Goal: Register for event/course

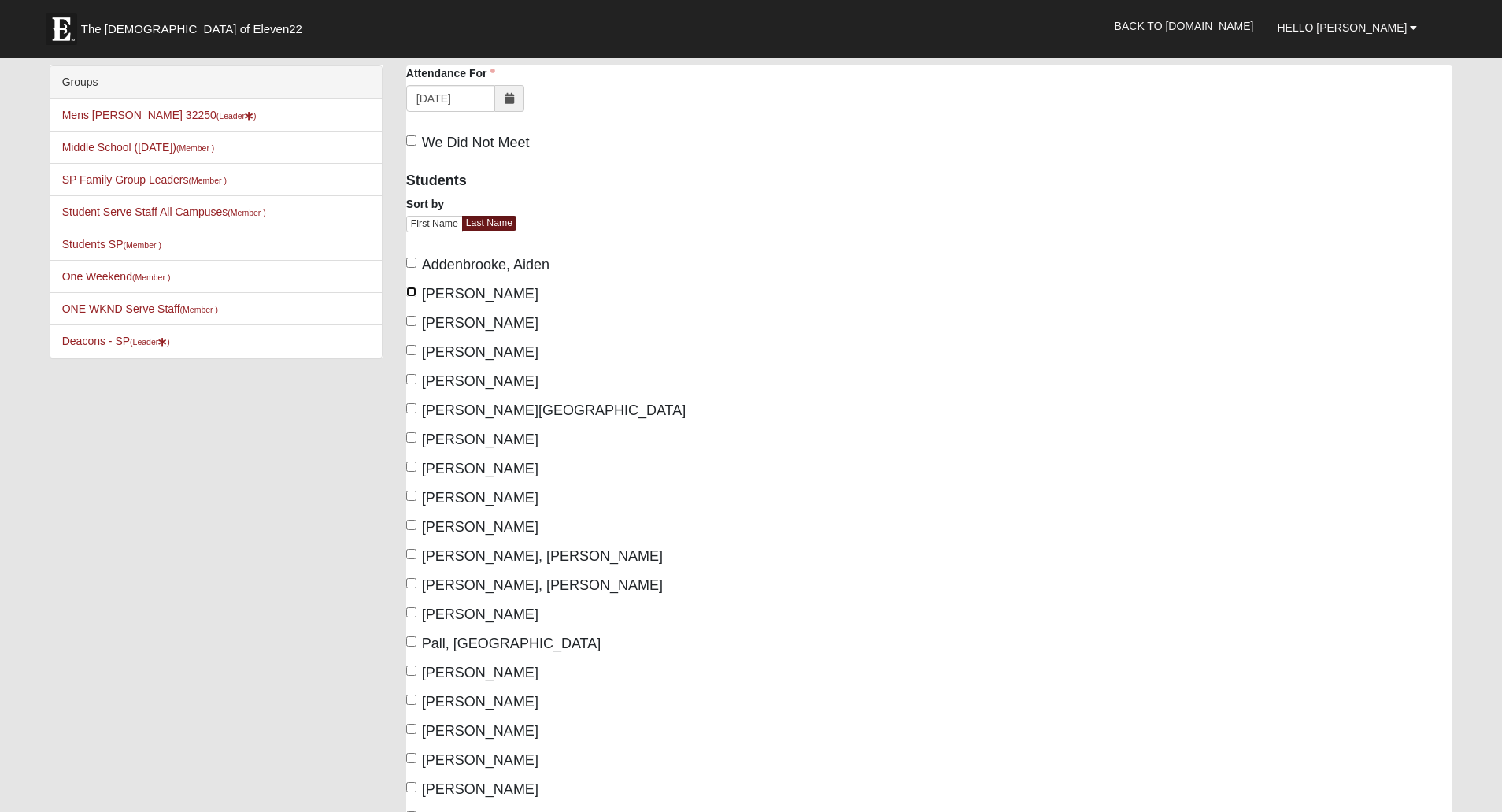
click at [411, 295] on input "Anderson, Ethan" at bounding box center [410, 291] width 10 height 10
checkbox input "true"
click at [411, 323] on input "Byars, Tyler" at bounding box center [410, 321] width 10 height 10
checkbox input "true"
click at [410, 528] on input "Lareau, Doug" at bounding box center [410, 524] width 10 height 10
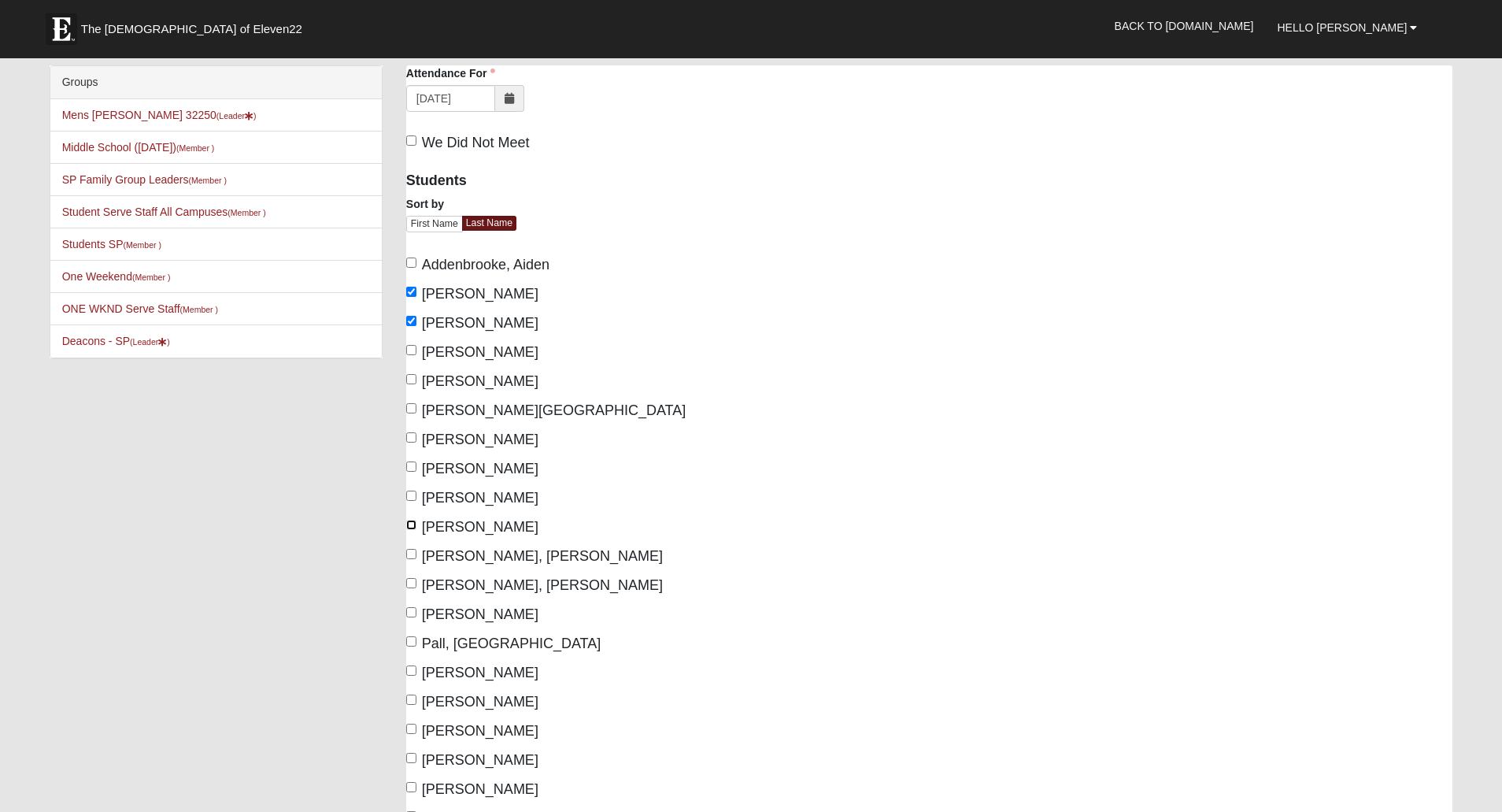
checkbox input "true"
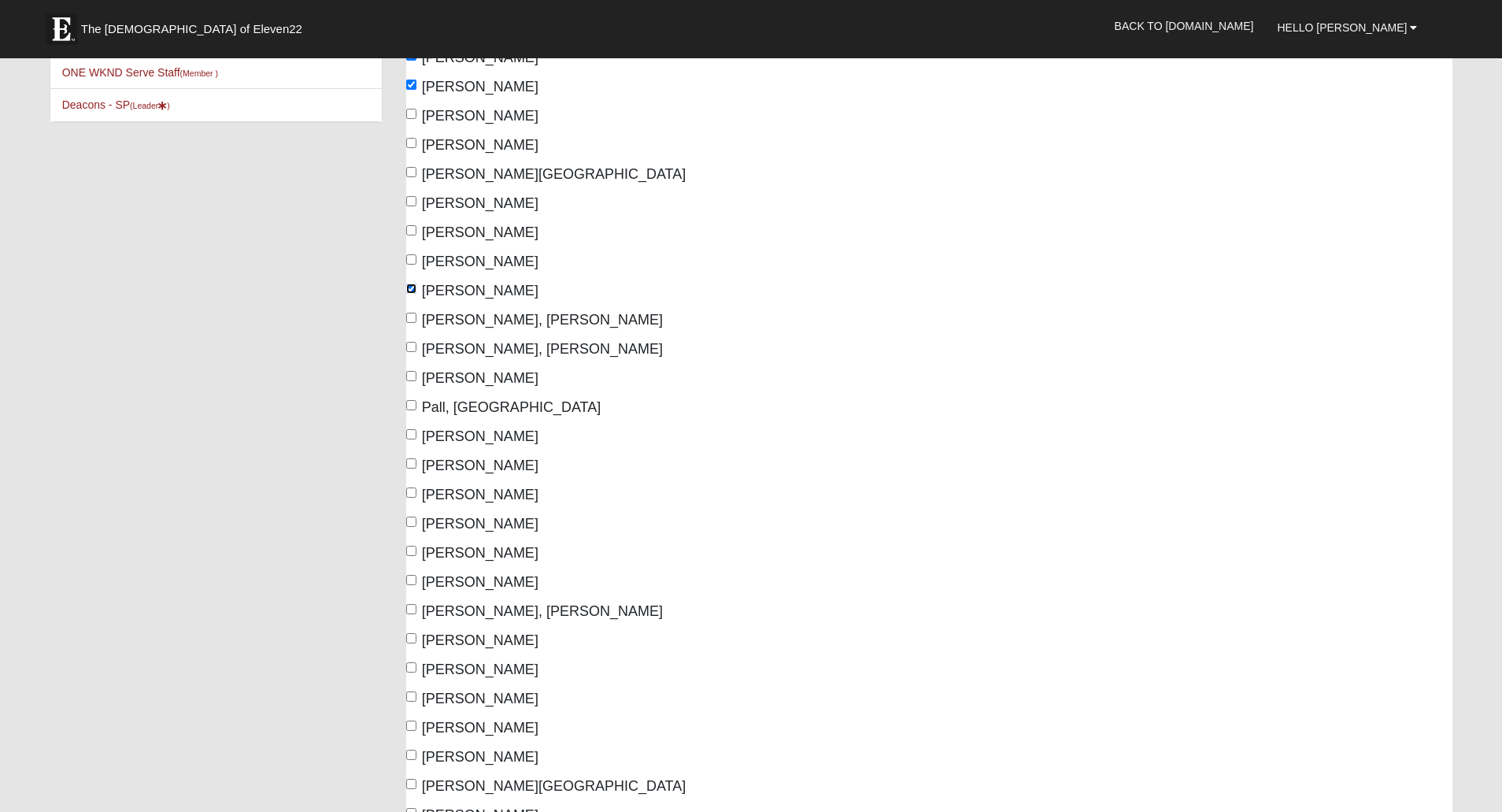
scroll to position [315, 0]
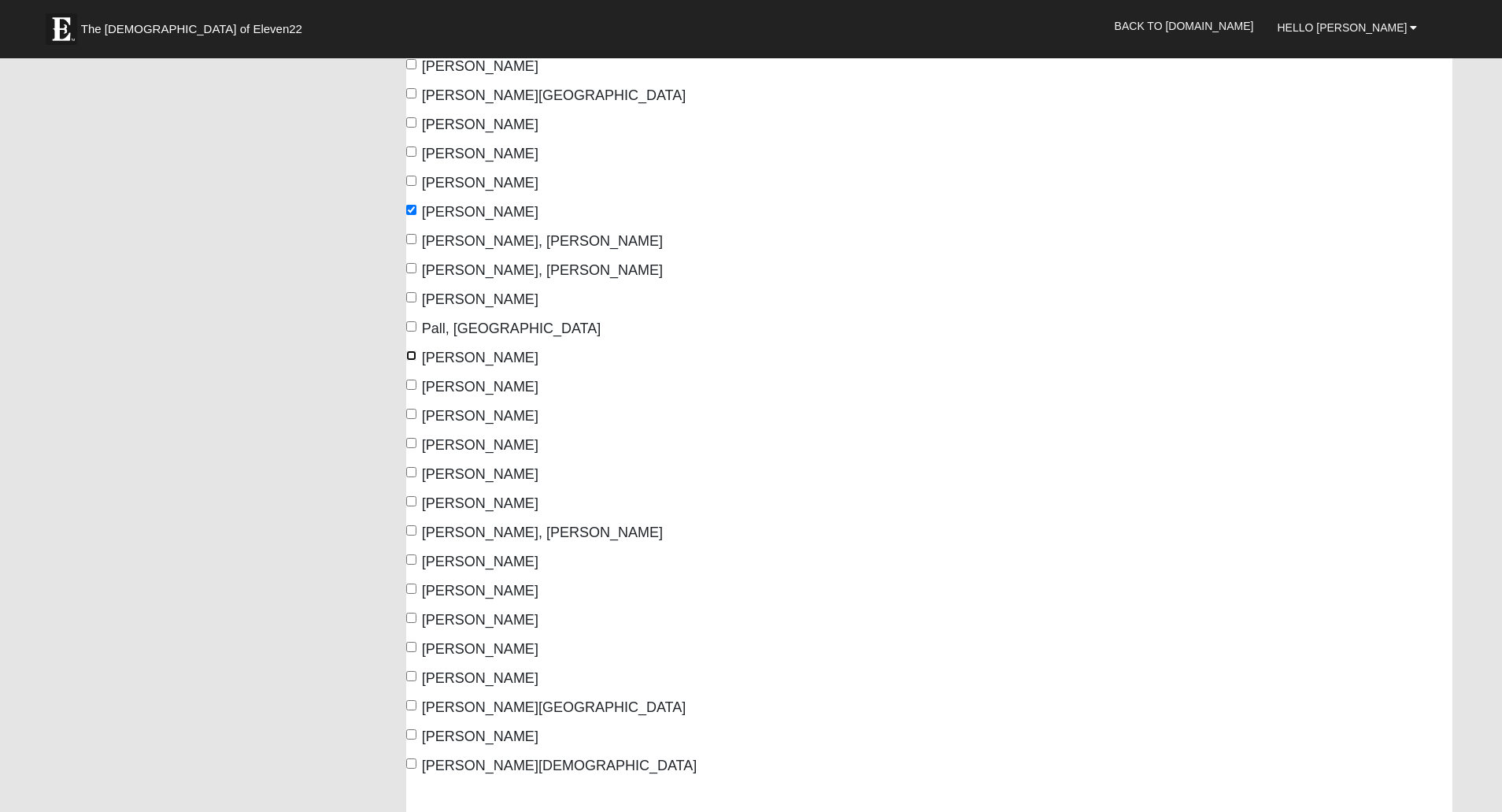
click at [410, 356] on input "Palmatier, Cayson" at bounding box center [410, 355] width 10 height 10
checkbox input "true"
click at [409, 566] on input "Walker, Nate" at bounding box center [410, 646] width 10 height 10
checkbox input "true"
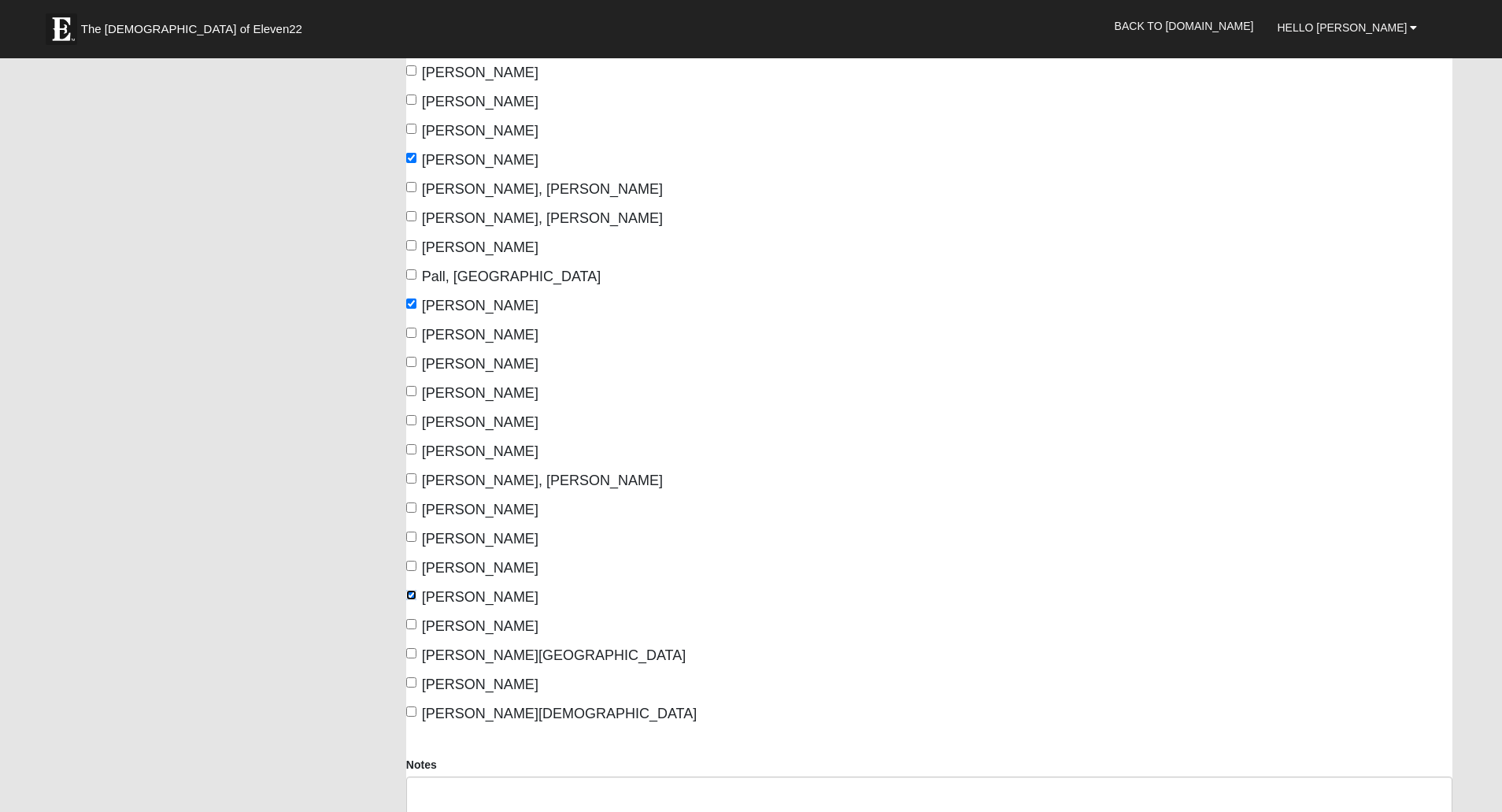
scroll to position [629, 0]
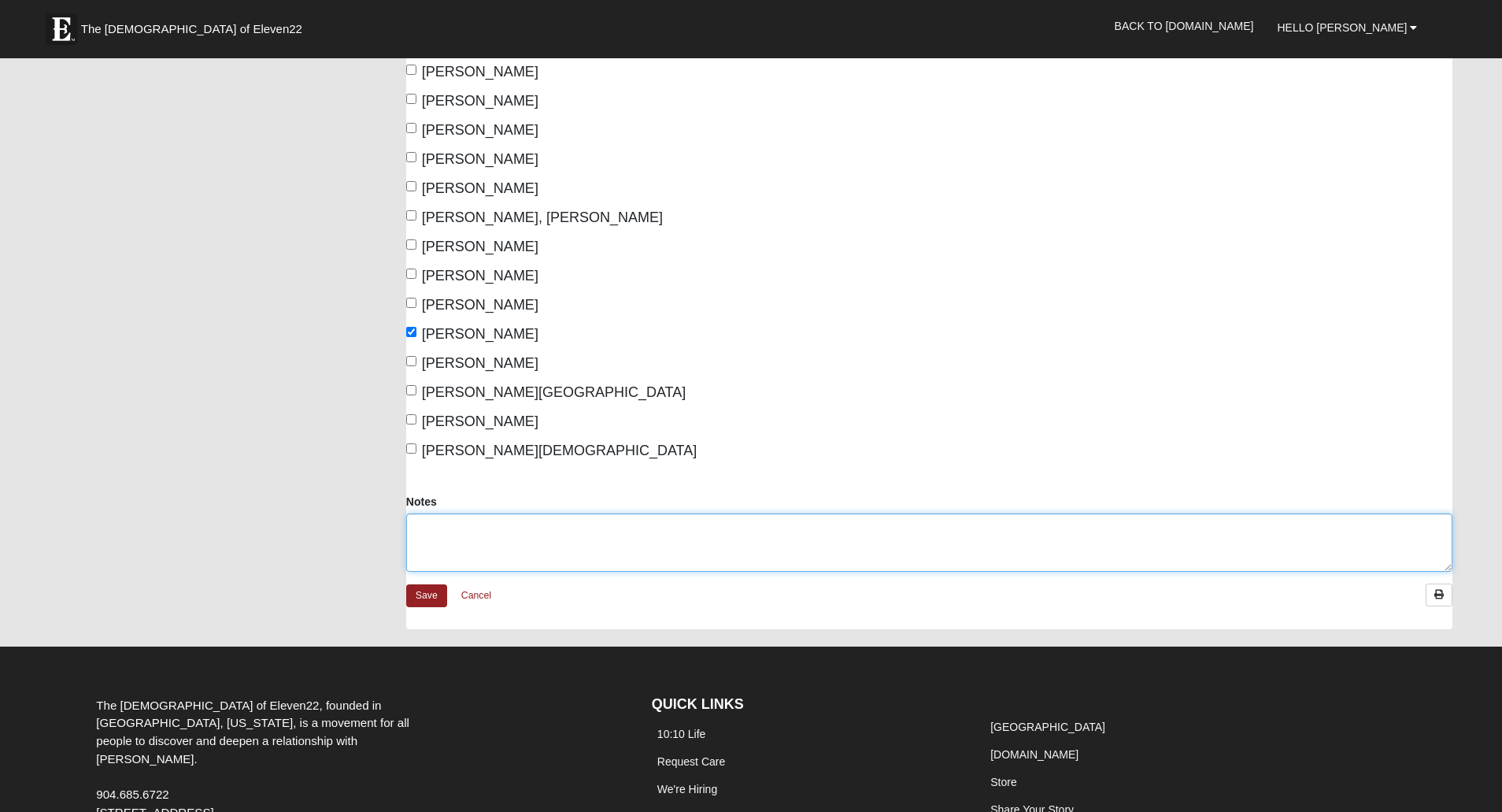
click at [550, 537] on textarea "Notes" at bounding box center [929, 542] width 1046 height 58
type textarea "great opening night with the boys"
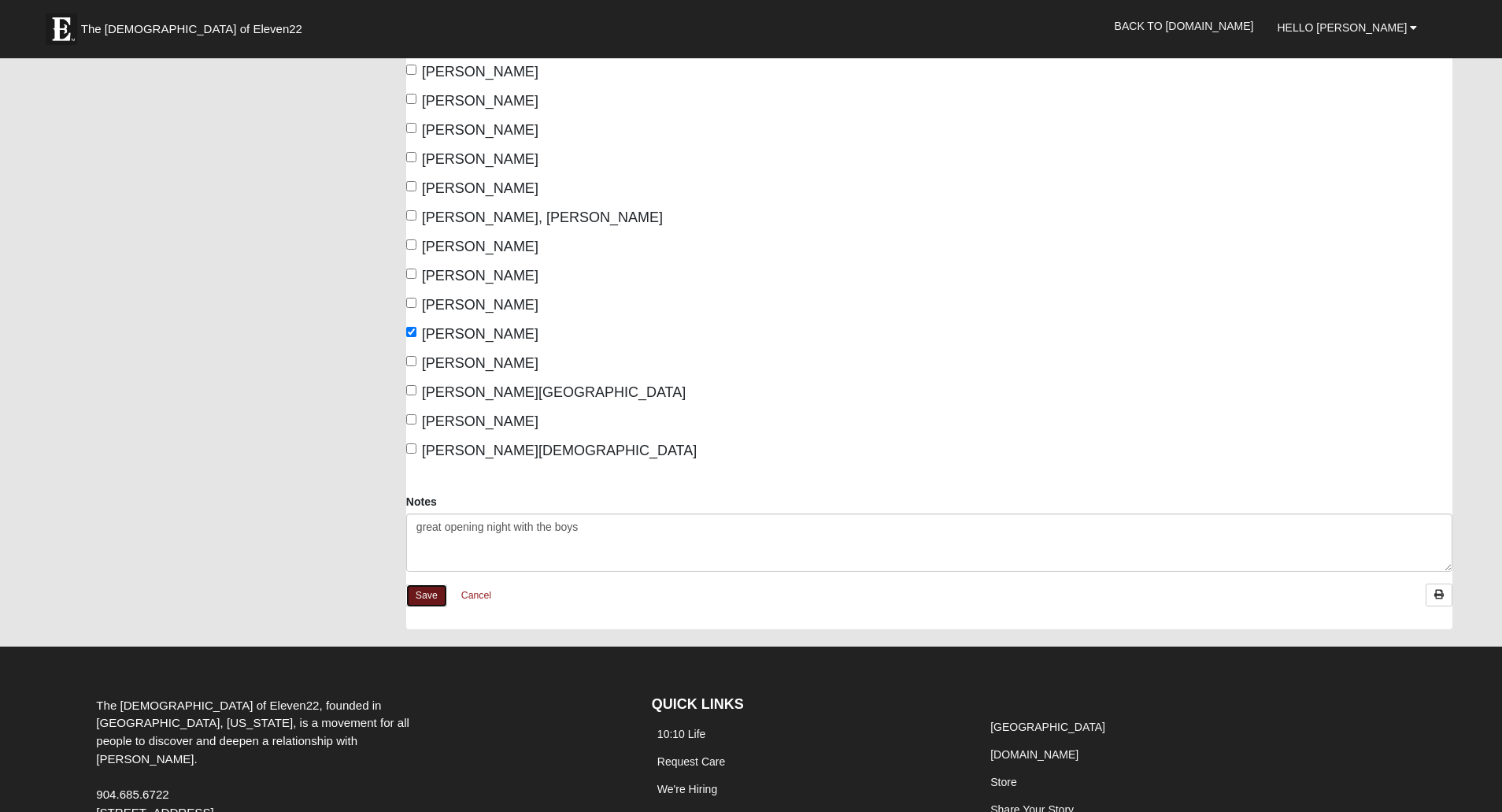
click at [433, 566] on link "Save" at bounding box center [426, 596] width 41 height 23
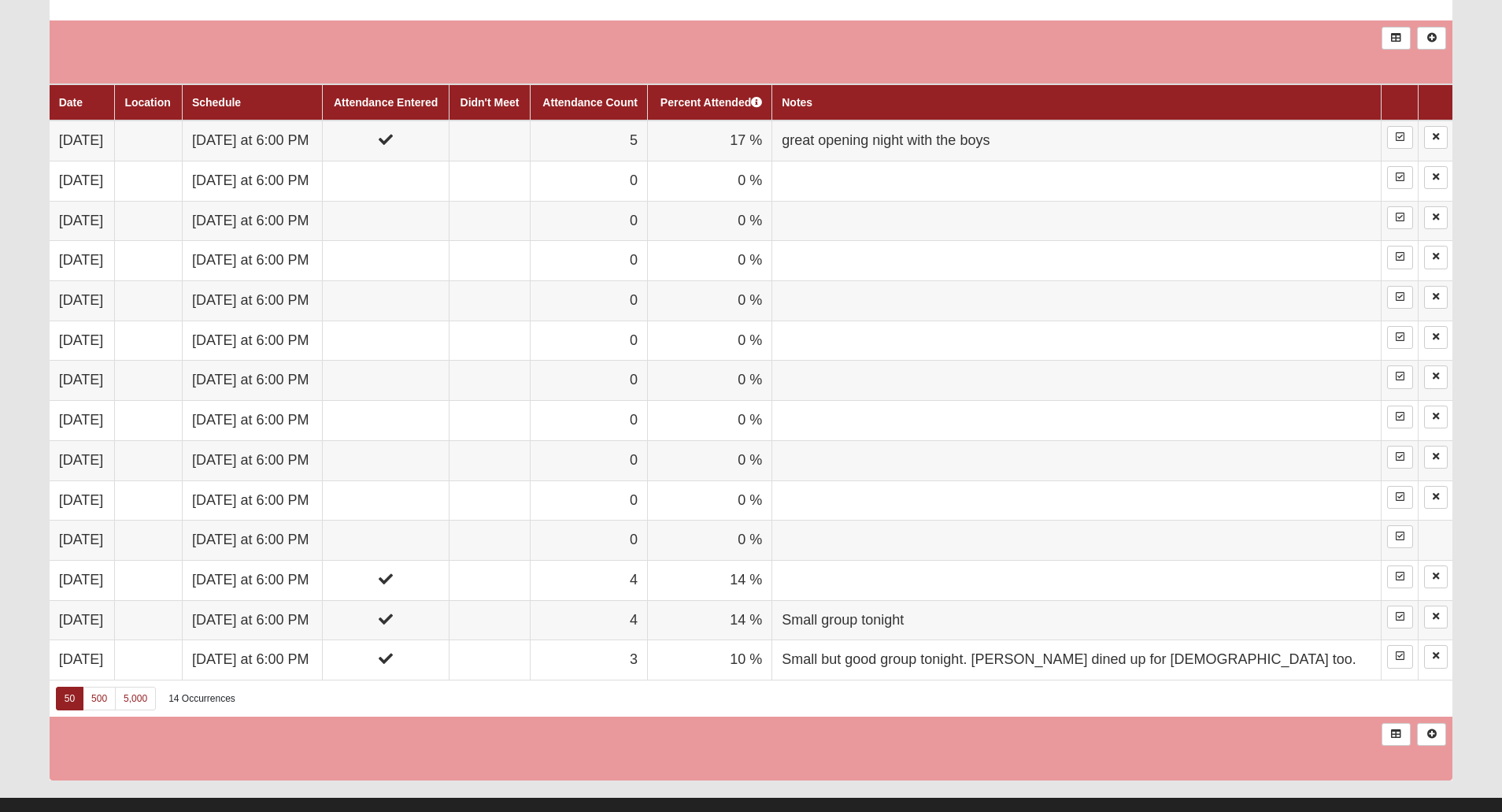
scroll to position [551, 0]
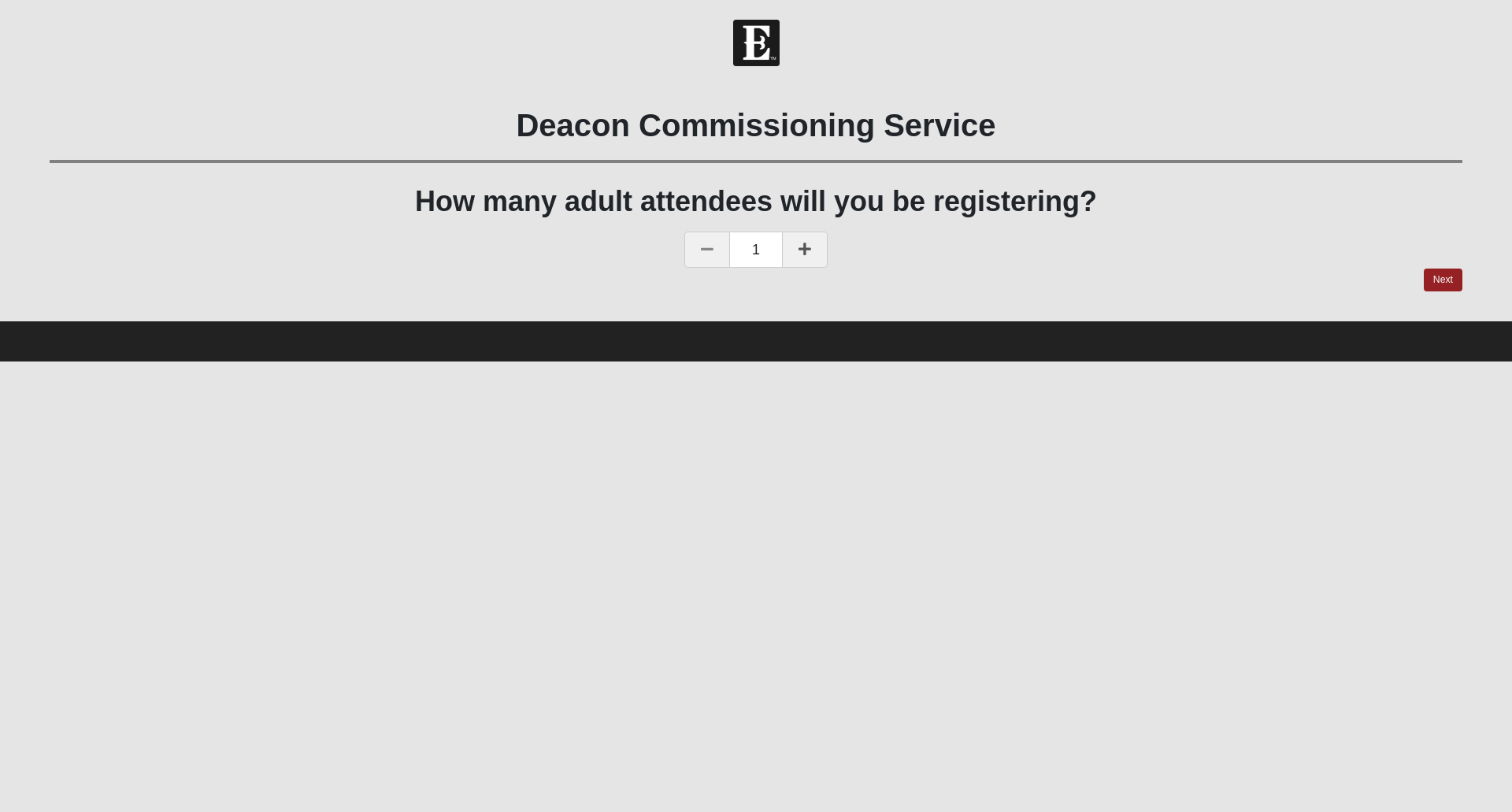
click at [807, 249] on icon at bounding box center [805, 248] width 12 height 14
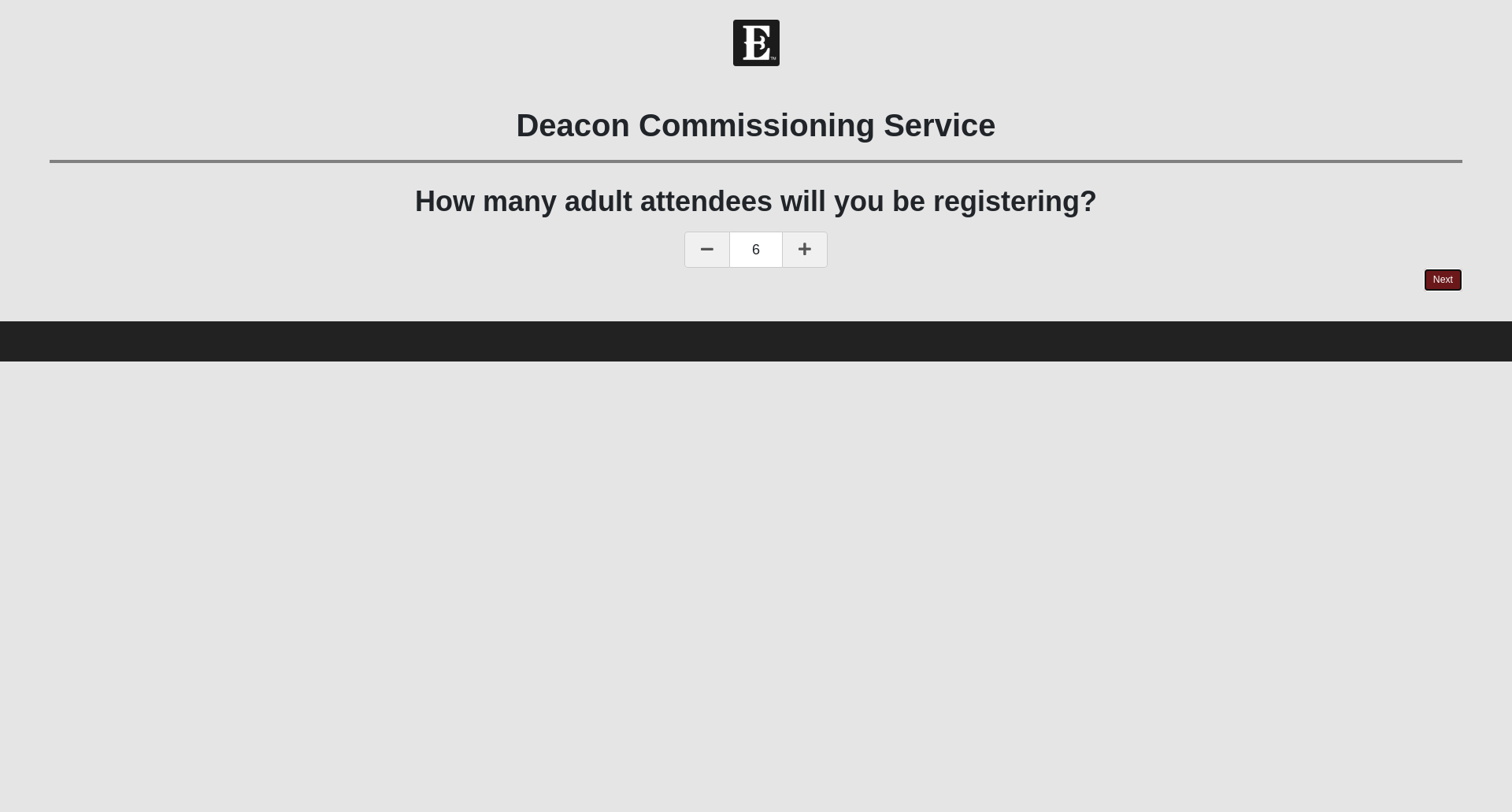
click at [1440, 279] on link "Next" at bounding box center [1443, 280] width 38 height 23
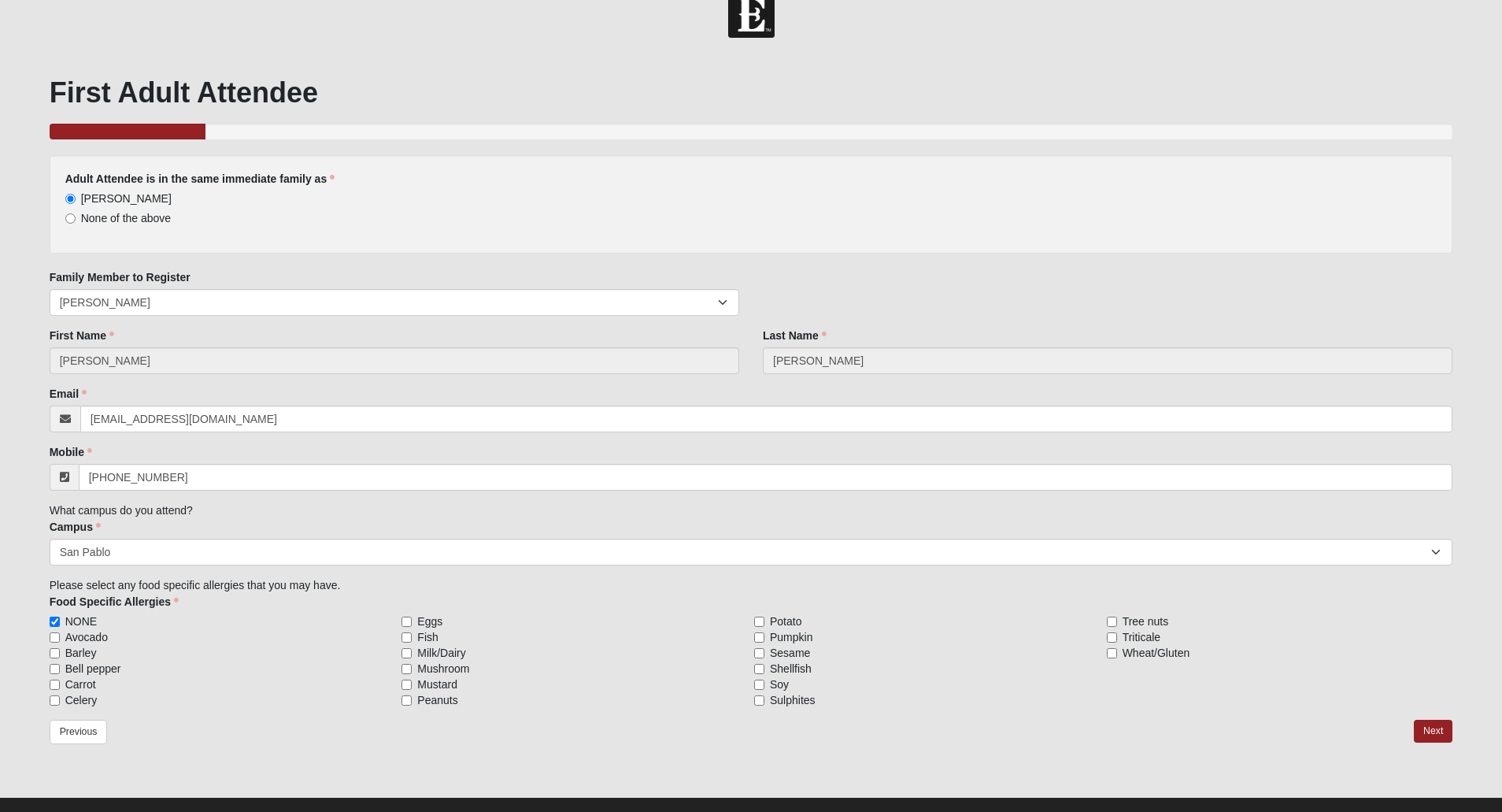
scroll to position [54, 0]
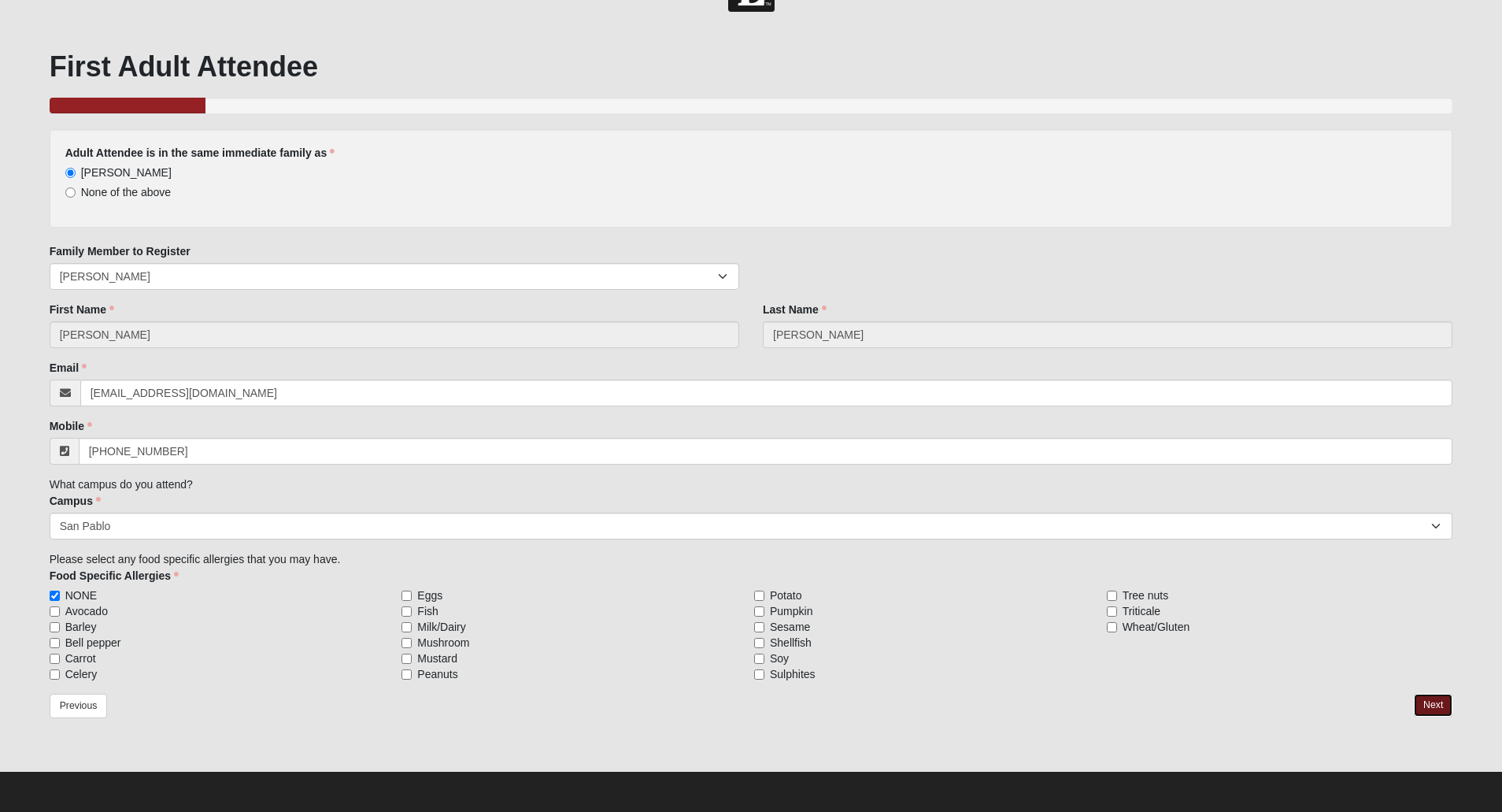
click at [1426, 702] on link "Next" at bounding box center [1433, 705] width 38 height 23
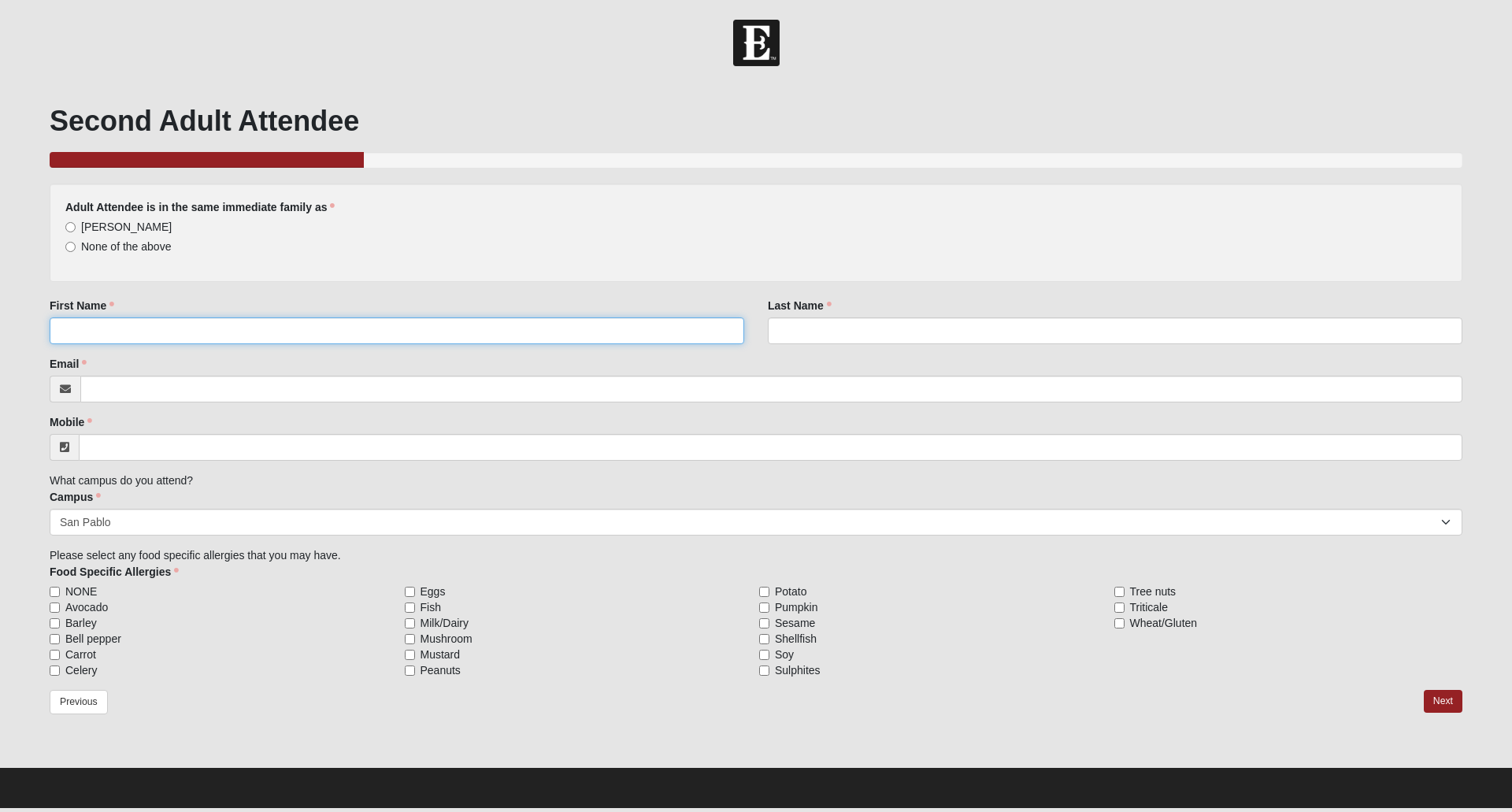
click at [269, 329] on input "First Name" at bounding box center [397, 330] width 695 height 27
type input "[PERSON_NAME]"
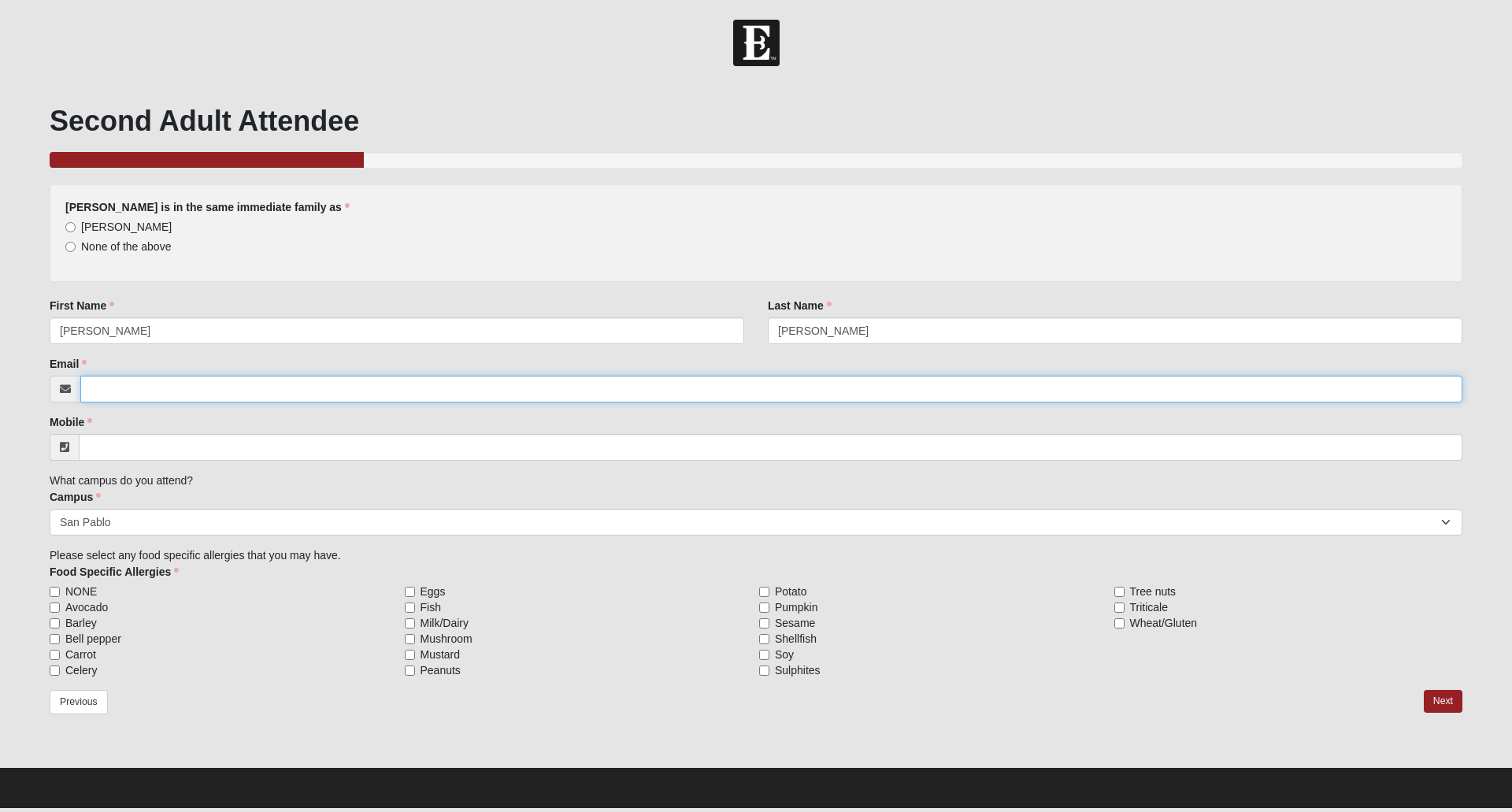
click at [210, 387] on input "Email" at bounding box center [771, 389] width 1382 height 27
type input "[EMAIL_ADDRESS][DOMAIN_NAME]"
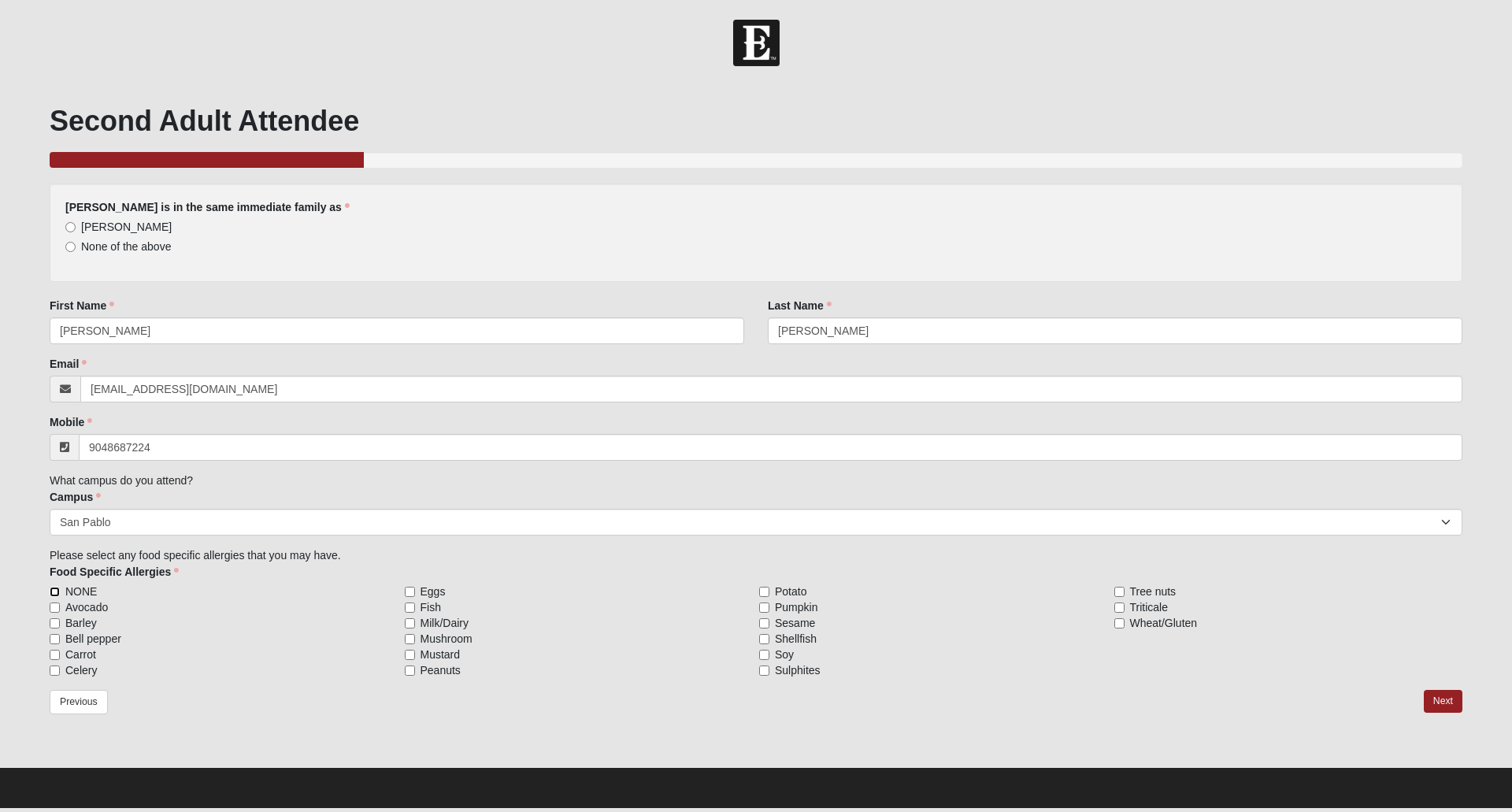
type input "[PHONE_NUMBER]"
click at [52, 589] on input "NONE" at bounding box center [54, 591] width 10 height 10
checkbox input "true"
click at [1439, 701] on link "Next" at bounding box center [1443, 702] width 38 height 23
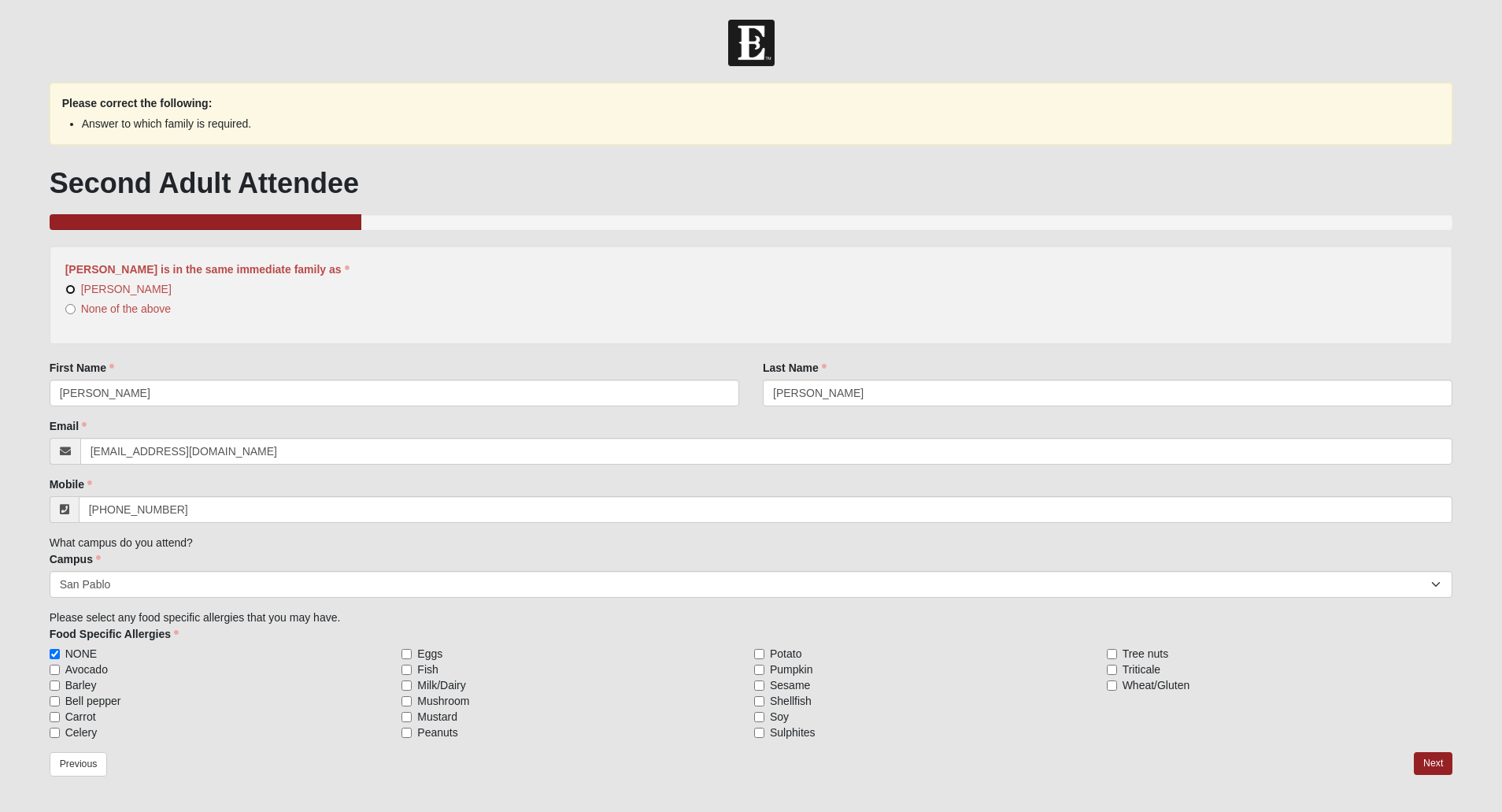
click at [70, 289] on input "[PERSON_NAME]" at bounding box center [69, 288] width 10 height 10
radio input "true"
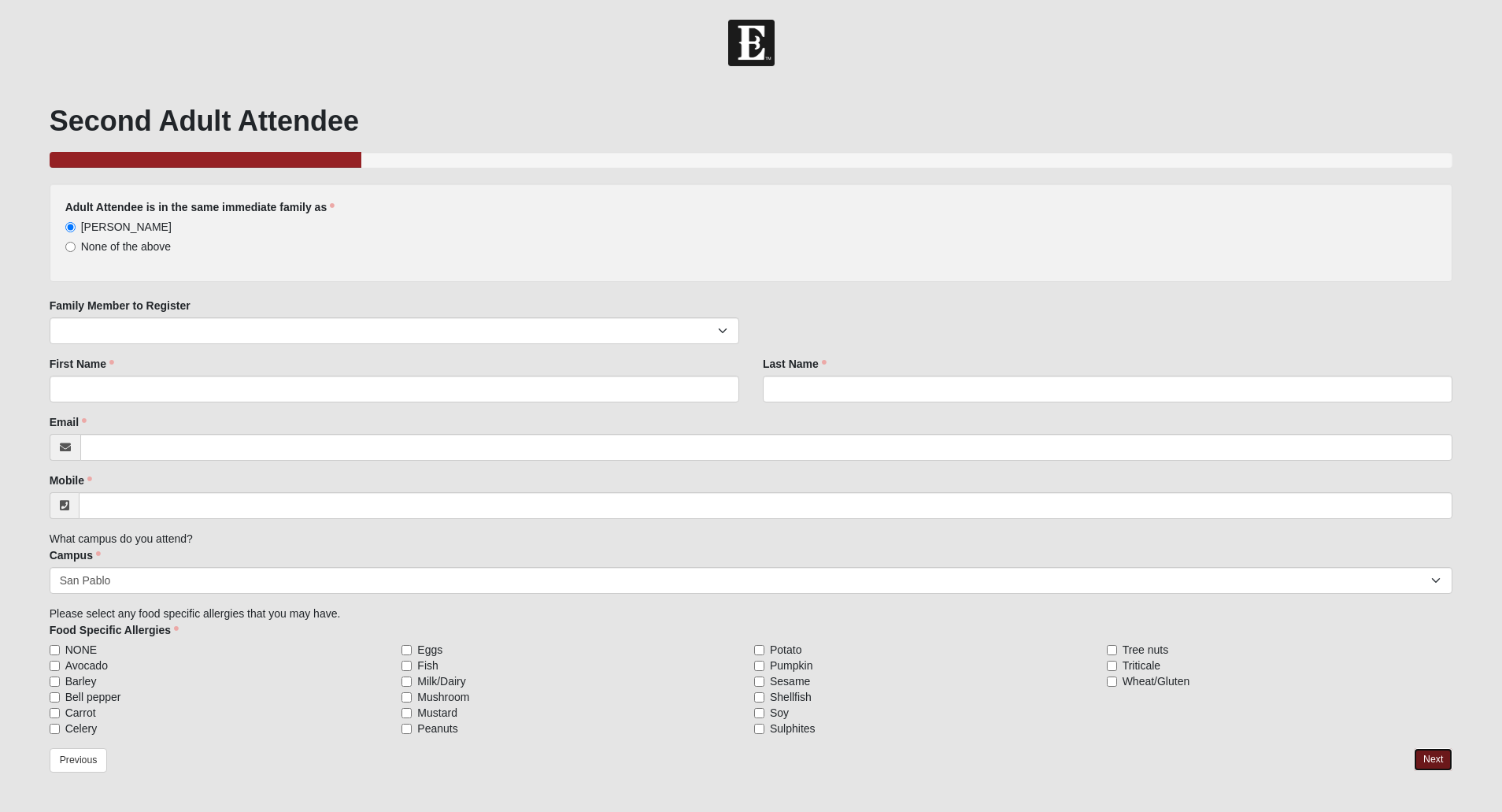
click at [1429, 759] on link "Next" at bounding box center [1433, 759] width 38 height 23
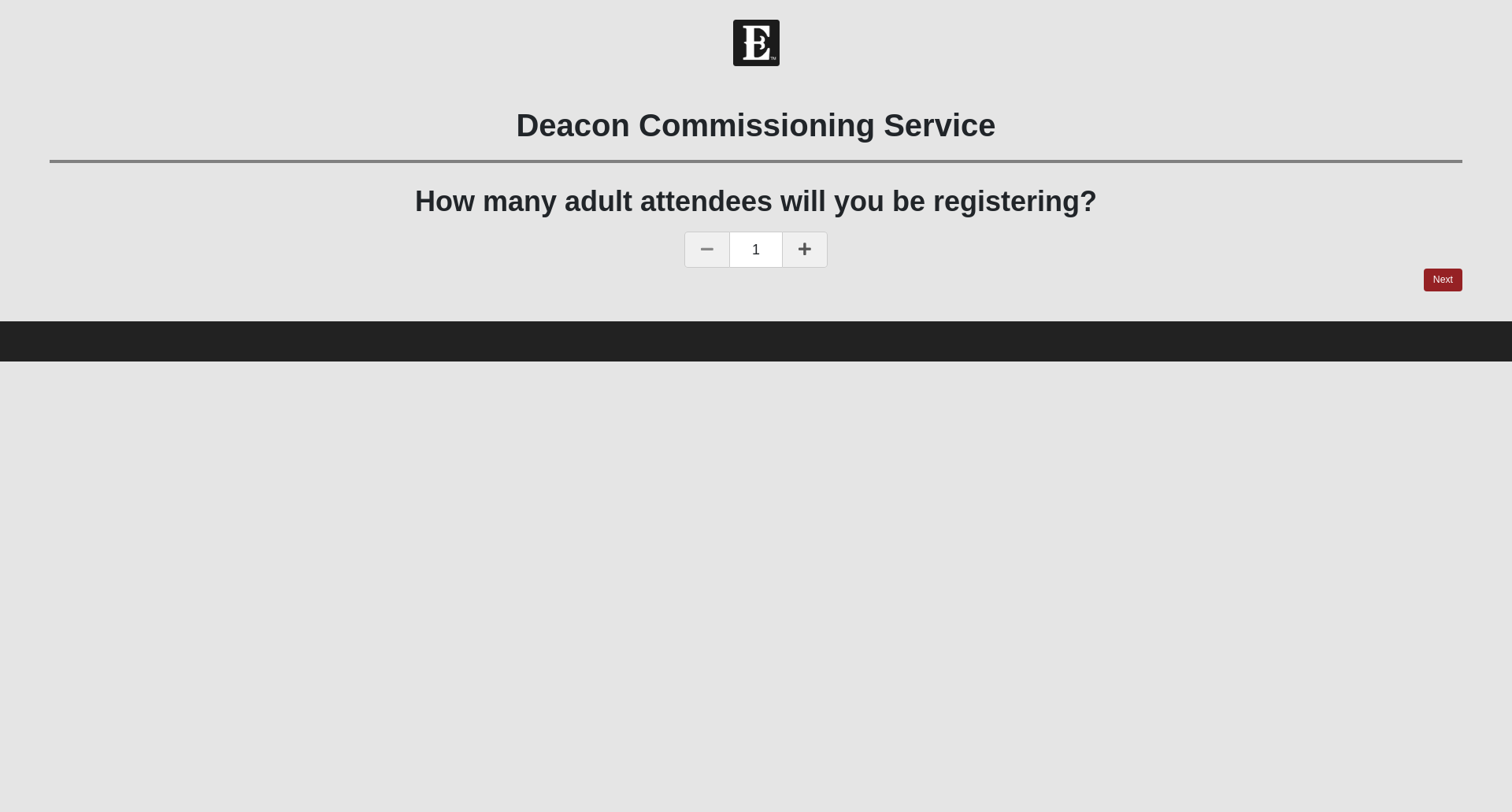
click at [803, 244] on icon at bounding box center [805, 248] width 12 height 14
click at [1441, 276] on link "Next" at bounding box center [1443, 280] width 38 height 23
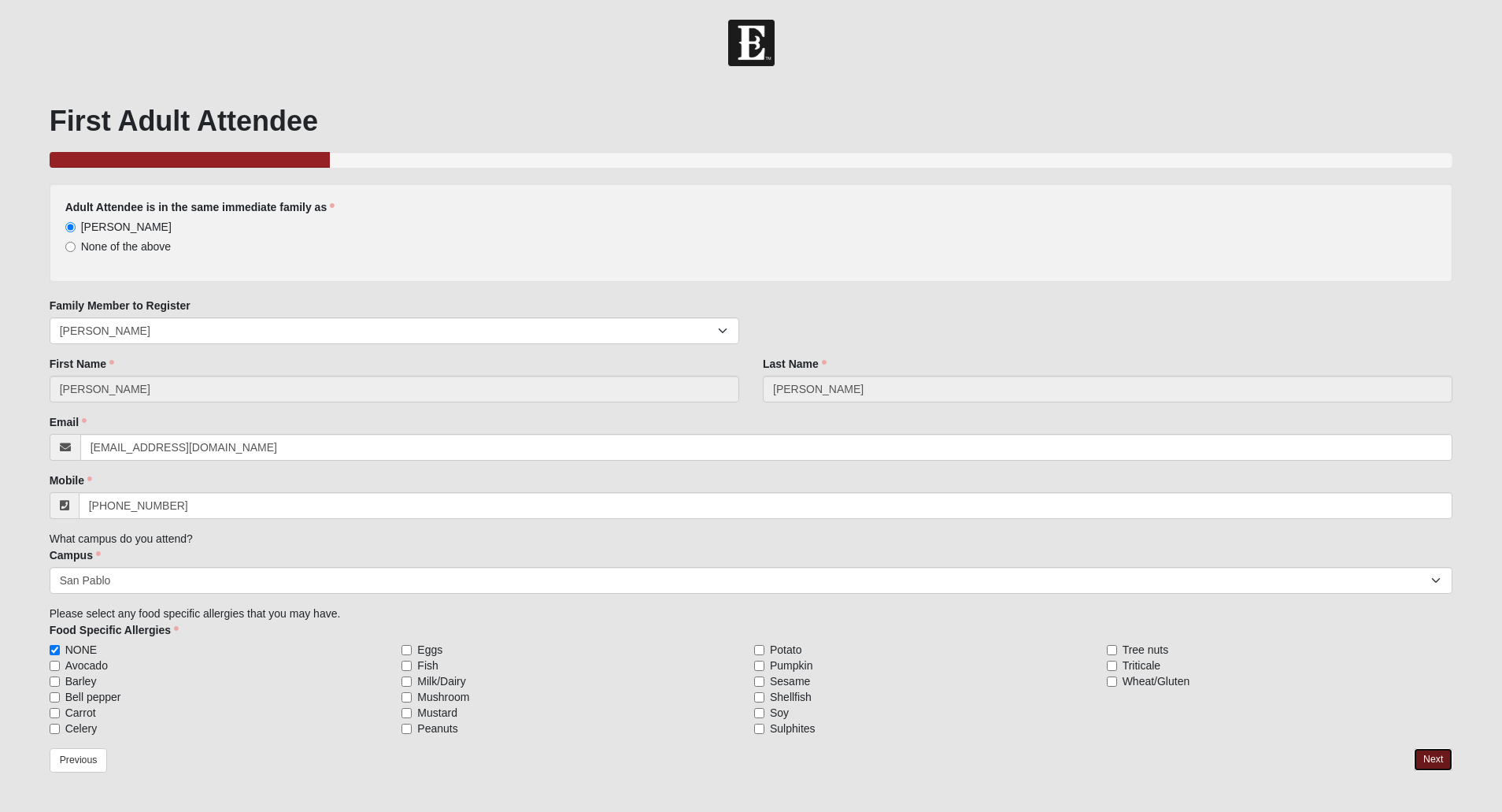
click at [1436, 759] on link "Next" at bounding box center [1433, 759] width 38 height 23
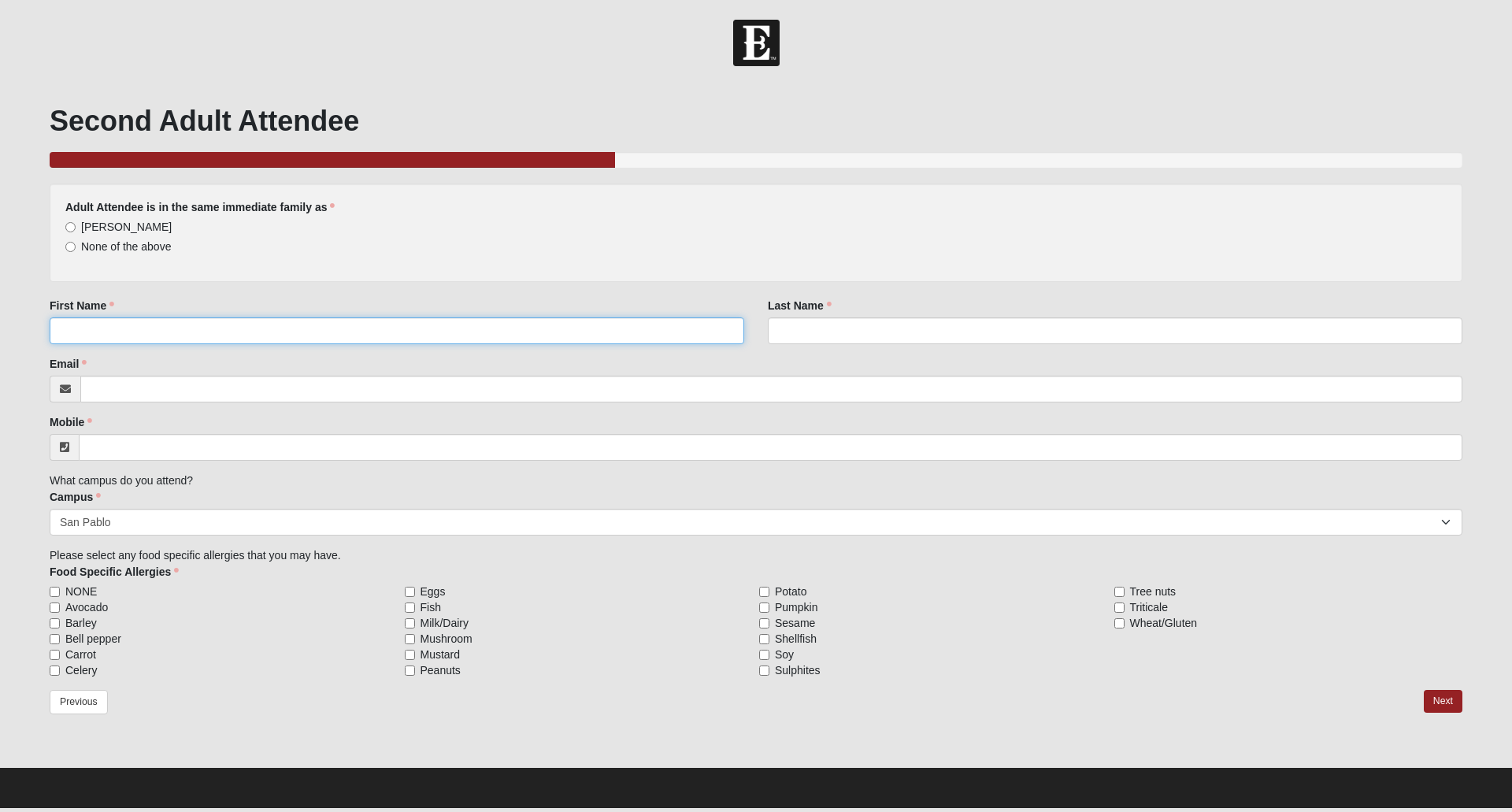
click at [126, 337] on input "First Name" at bounding box center [397, 330] width 695 height 27
click at [69, 226] on input "[PERSON_NAME]" at bounding box center [69, 226] width 10 height 10
radio input "true"
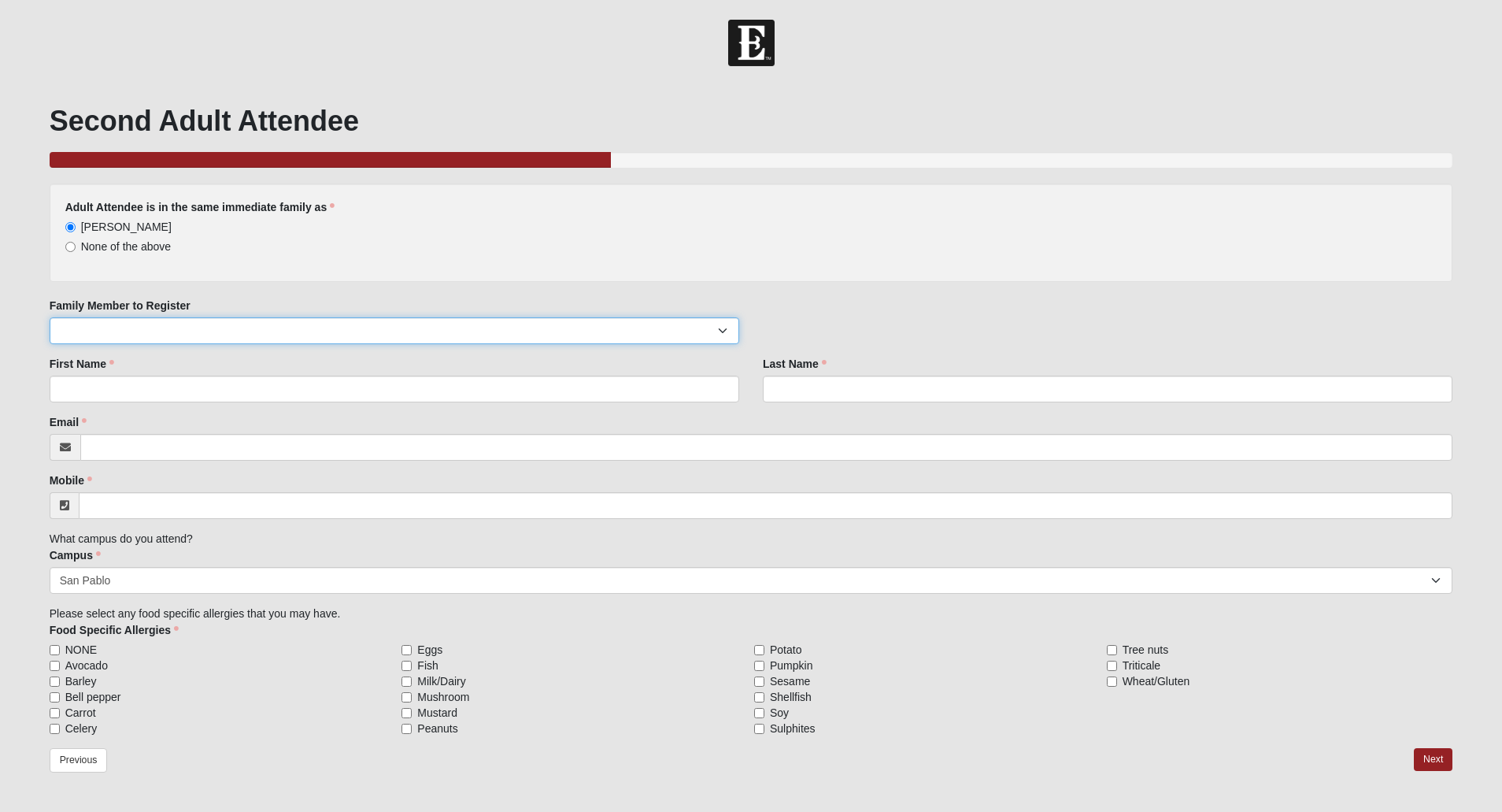
select select "48647"
click at [50, 317] on select "[PERSON_NAME]" at bounding box center [394, 330] width 690 height 27
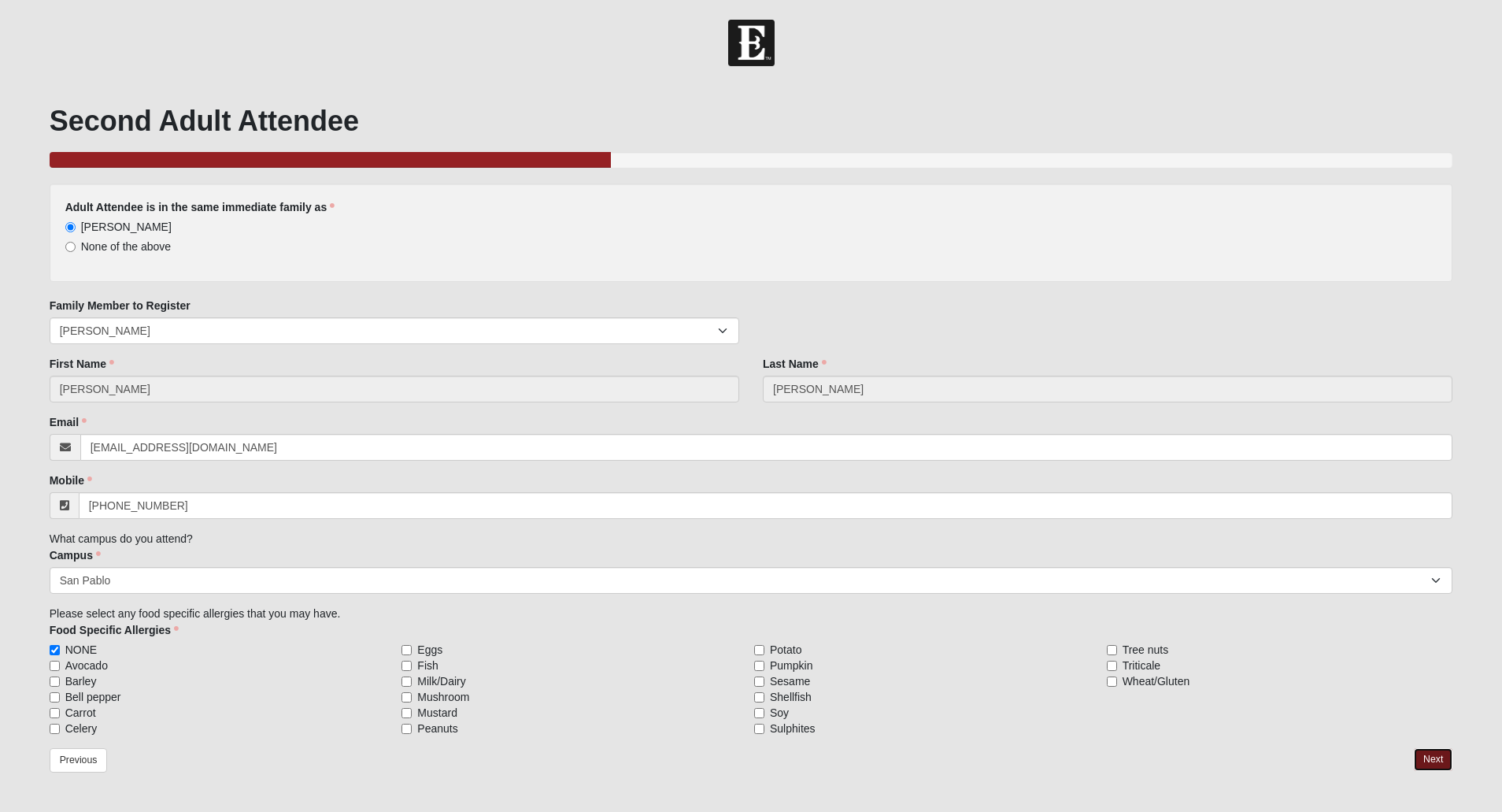
click at [1433, 755] on link "Next" at bounding box center [1433, 759] width 38 height 23
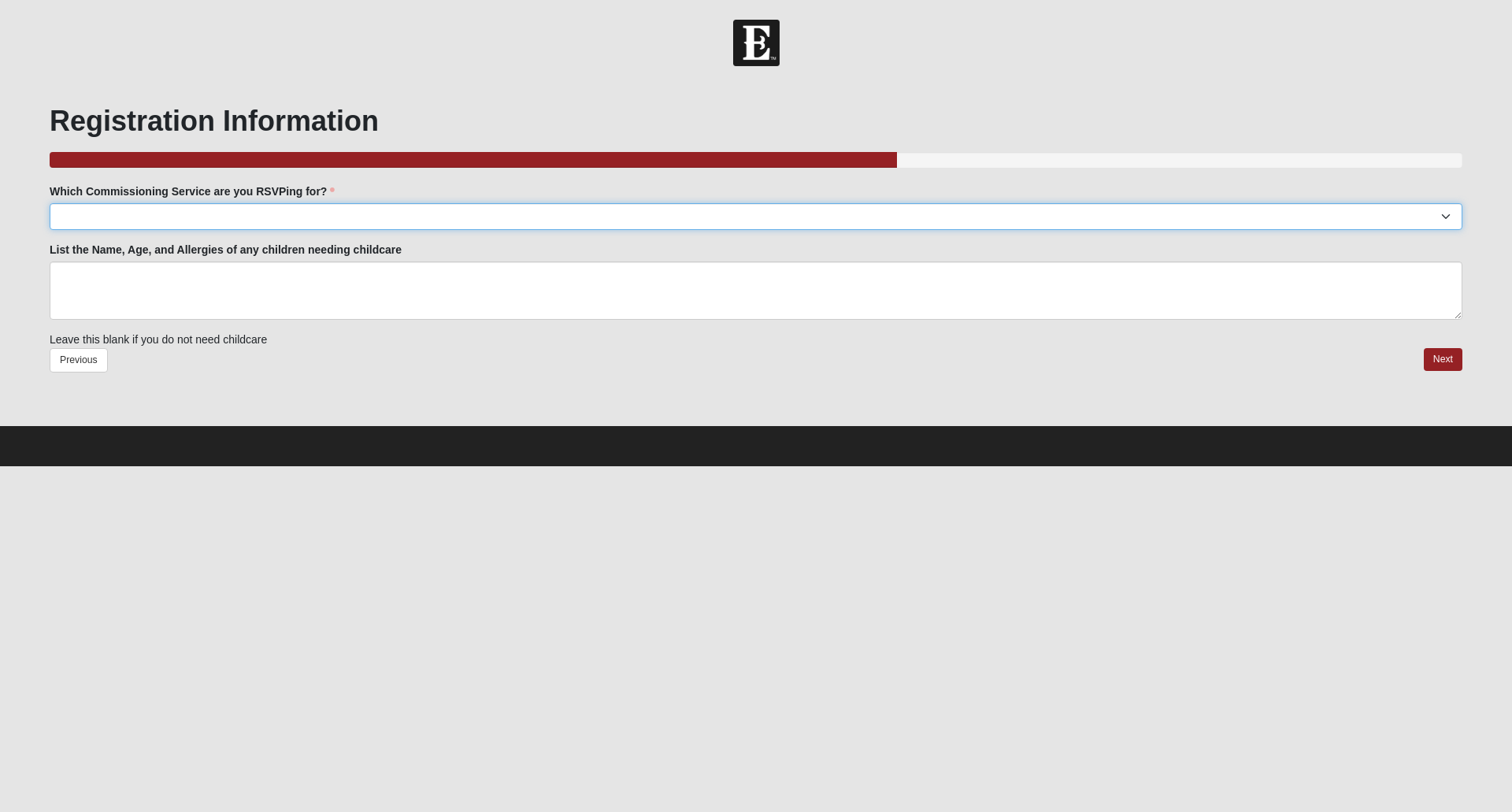
select select "San Pablo: [DATE] 6:30pm | [GEOGRAPHIC_DATA]"
click at [50, 203] on select "[GEOGRAPHIC_DATA]: TBD Baymeadows: TBD [PERSON_NAME][GEOGRAPHIC_DATA]: TBD Jesu…" at bounding box center [756, 216] width 1413 height 27
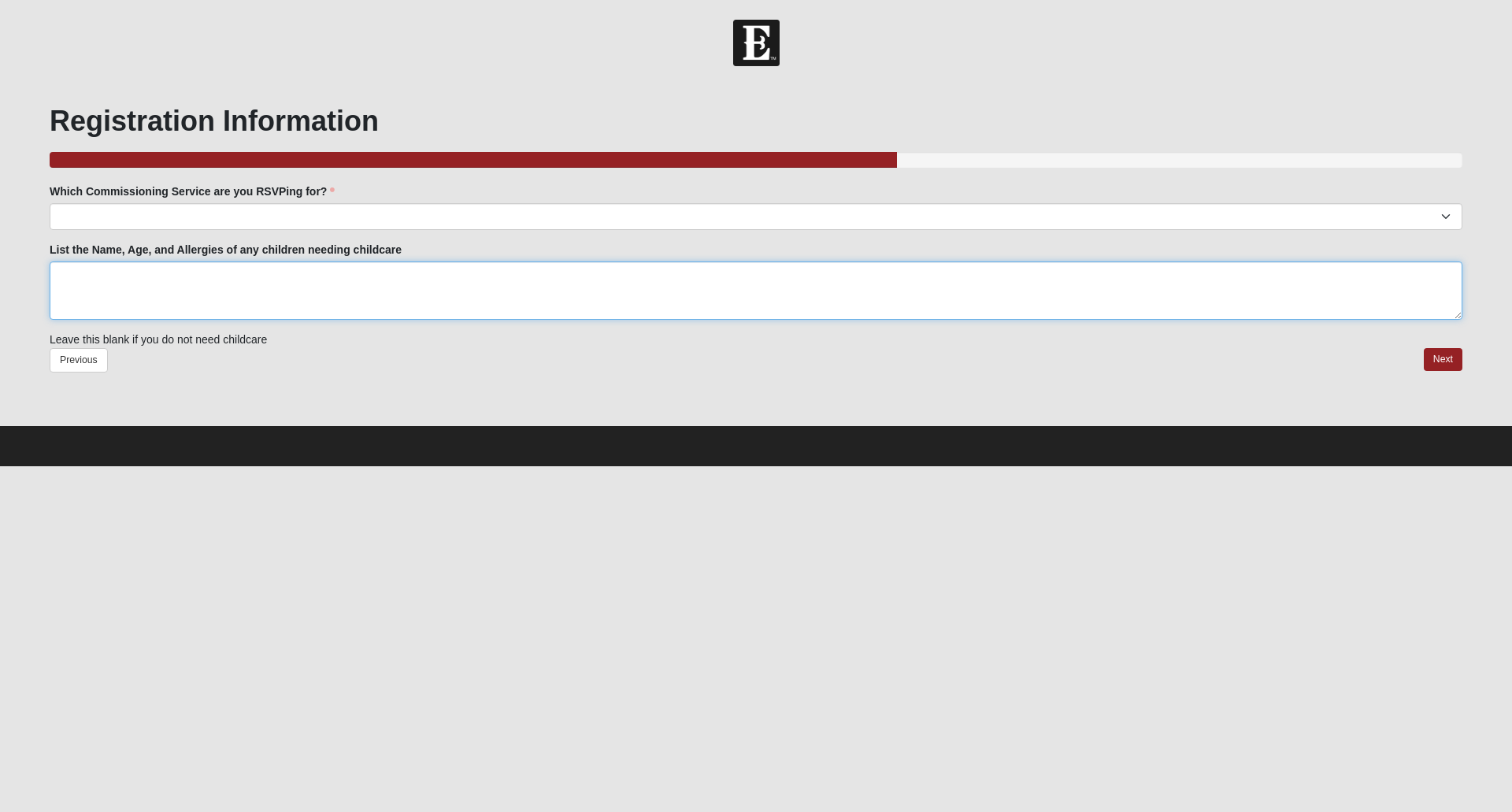
click at [155, 291] on textarea "List the Name, Age, and Allergies of any children needing childcare" at bounding box center [756, 290] width 1413 height 58
type textarea "none"
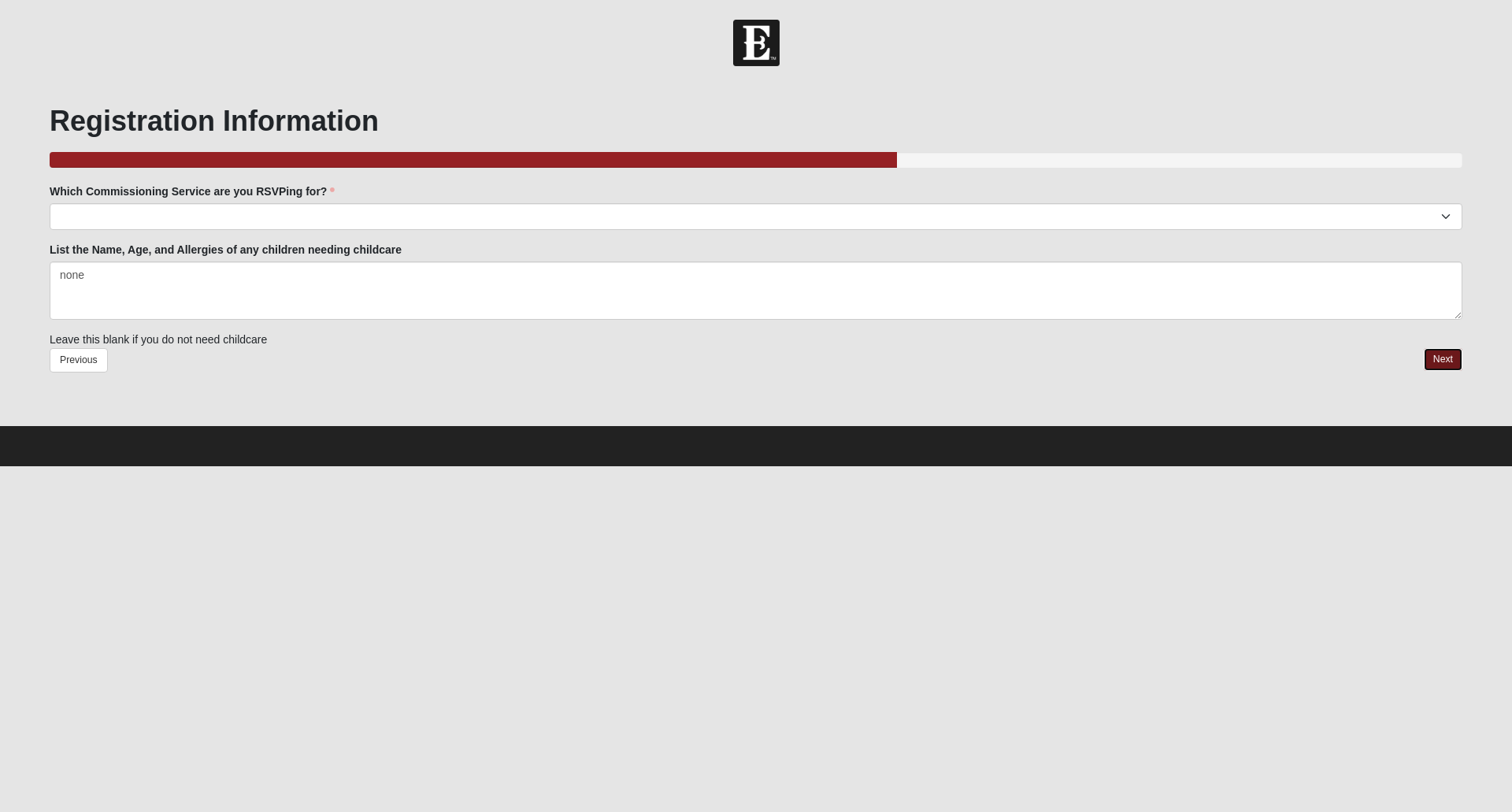
click at [1440, 359] on link "Next" at bounding box center [1443, 360] width 38 height 23
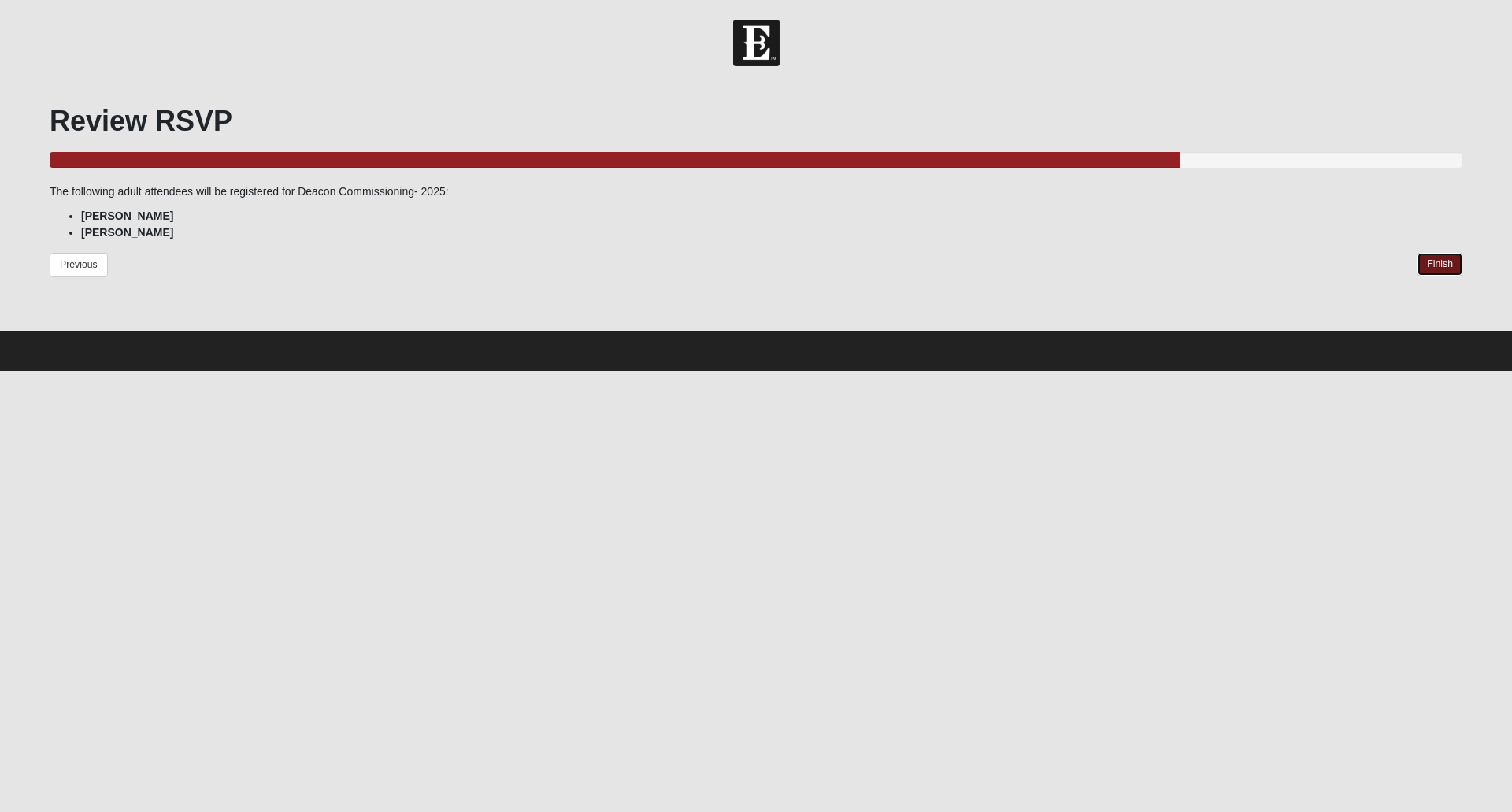
click at [1444, 264] on link "Finish" at bounding box center [1440, 264] width 45 height 23
